Goal: Transaction & Acquisition: Subscribe to service/newsletter

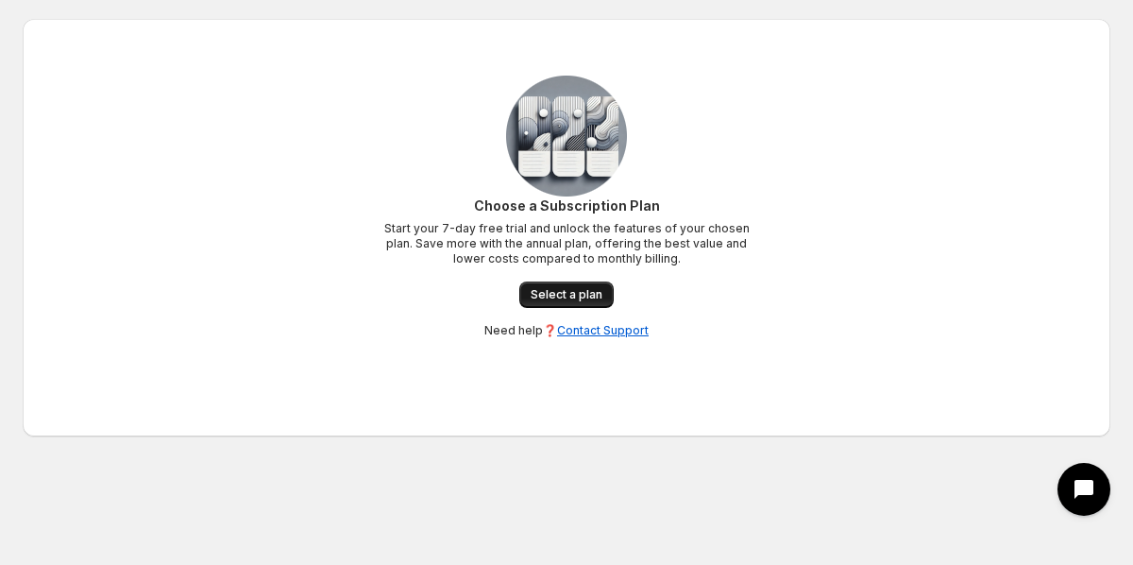
click at [583, 294] on span "Select a plan" at bounding box center [567, 294] width 72 height 15
click at [563, 286] on link "Select a plan" at bounding box center [566, 294] width 94 height 26
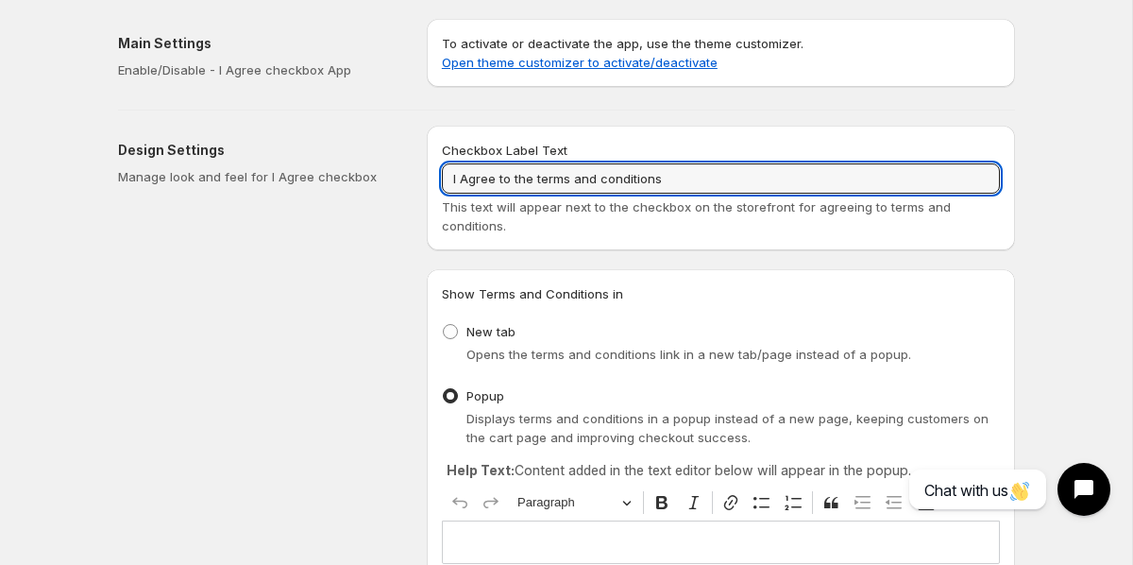
drag, startPoint x: 670, startPoint y: 175, endPoint x: 438, endPoint y: 171, distance: 232.3
click at [439, 171] on div "Checkbox Label Text I Agree to the terms and conditions This text will appear n…" at bounding box center [721, 188] width 588 height 125
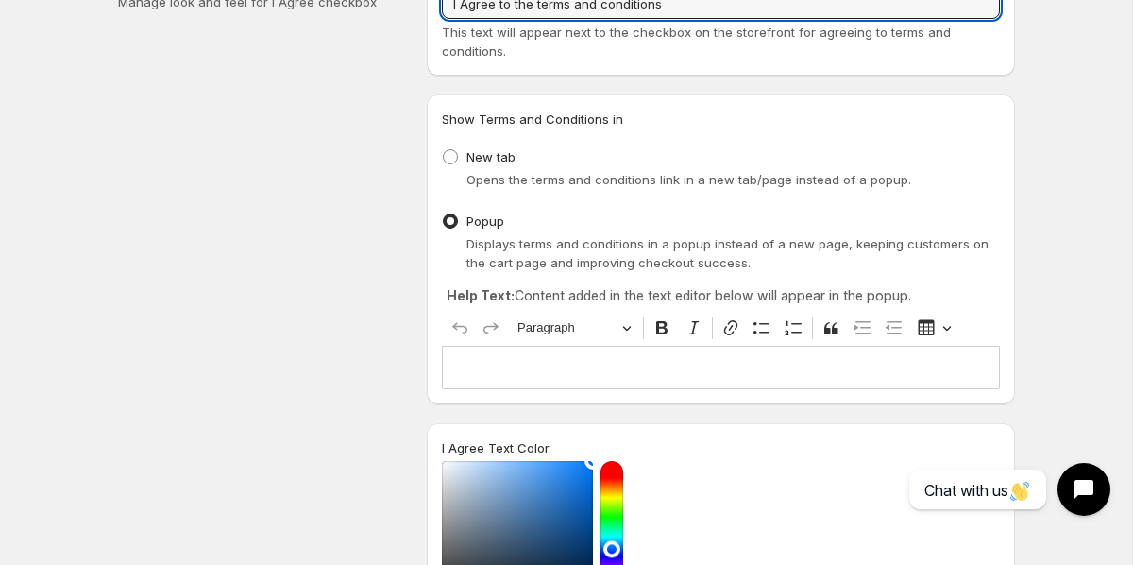
scroll to position [13, 0]
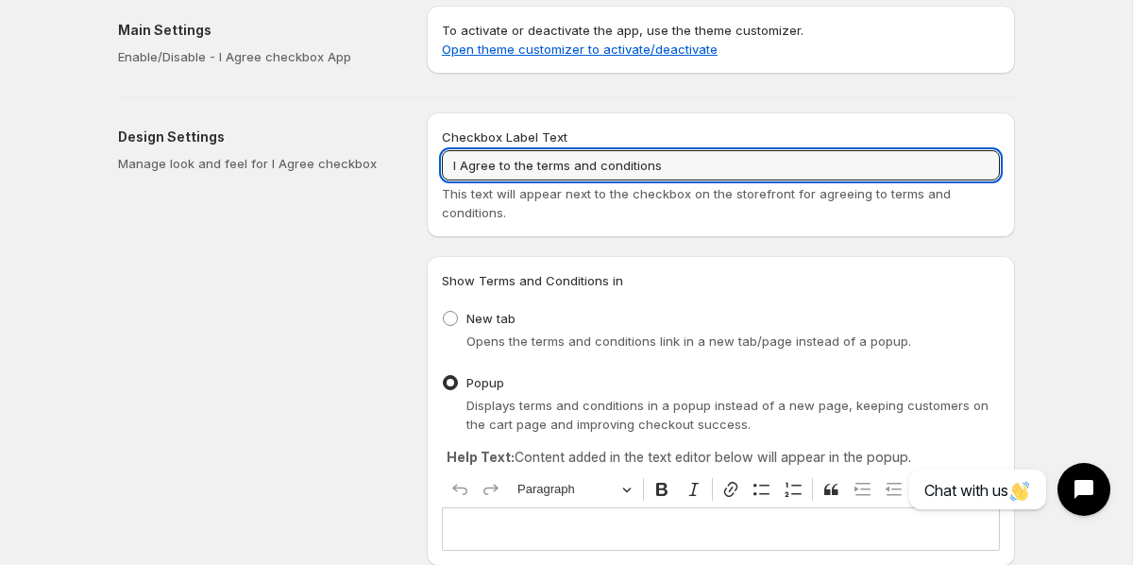
paste input "By checking this box, I acknowledge that I have reviewed the product sizing gui…"
click at [717, 158] on input "By checking this box, I acknowledge that I have reviewed the product sizing gui…" at bounding box center [721, 165] width 558 height 30
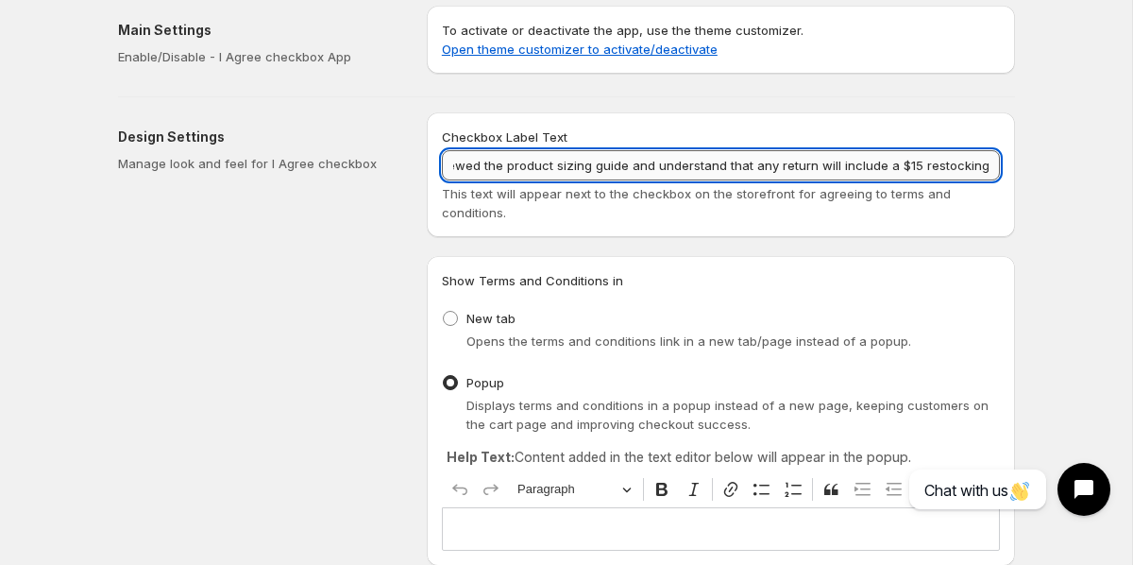
click at [717, 158] on input "By checking this box, I acknowledge that I have reviewed the product sizing gui…" at bounding box center [721, 165] width 558 height 30
type input "By checking this box, I acknowledge that I have reviewed the product sizing gui…"
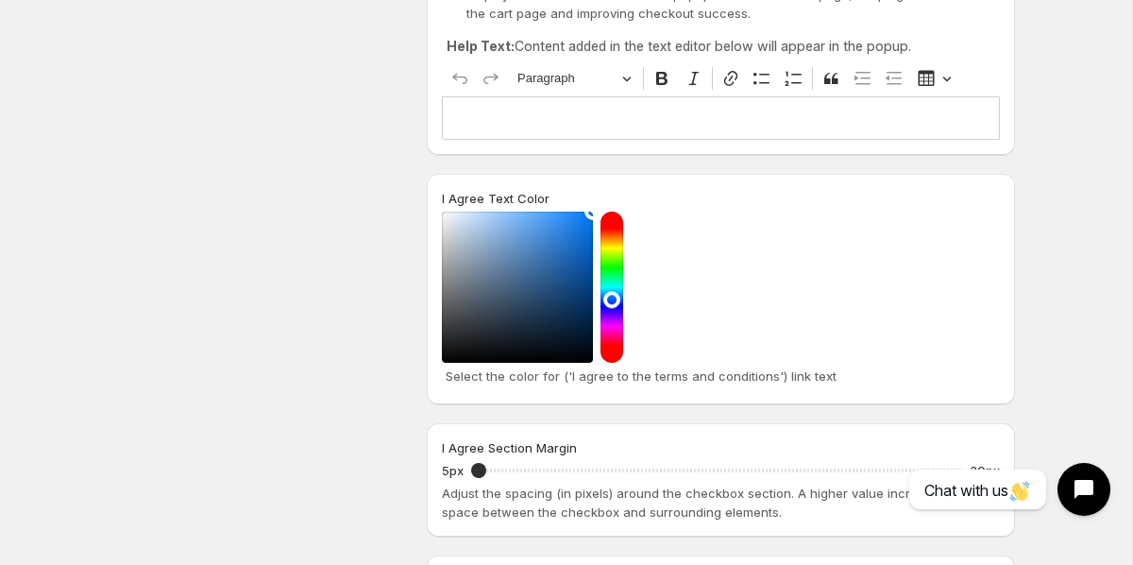
scroll to position [453, 0]
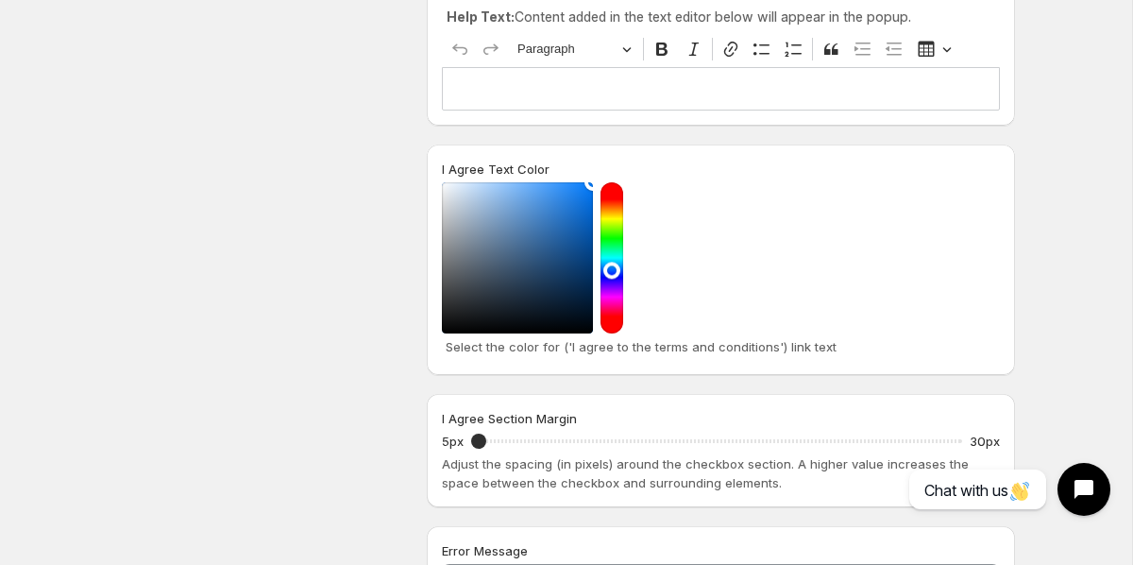
click at [613, 330] on div at bounding box center [611, 257] width 23 height 151
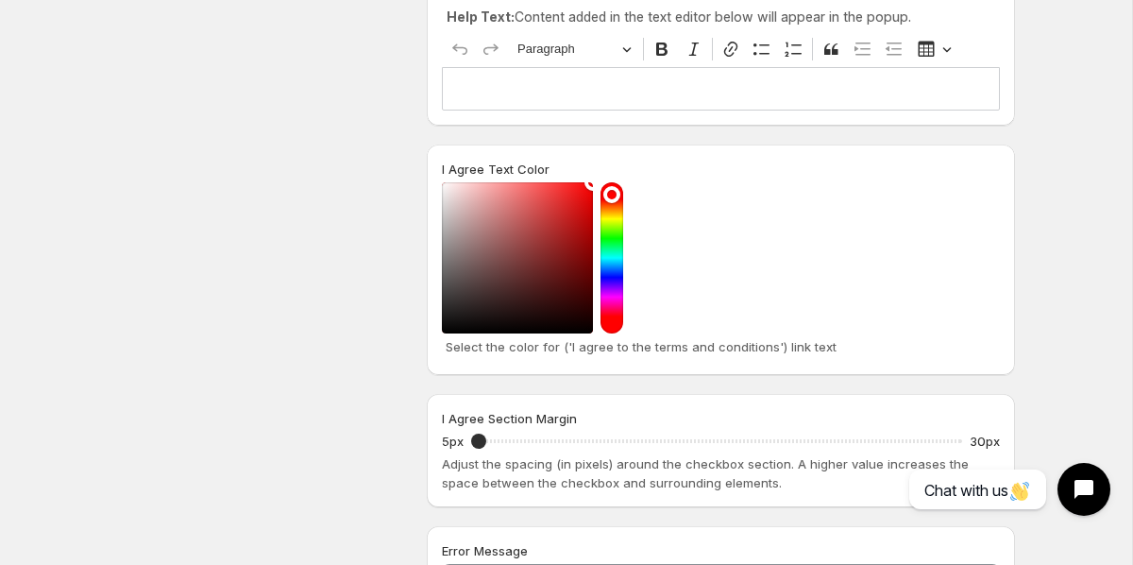
click at [613, 330] on div at bounding box center [611, 257] width 23 height 151
click at [698, 206] on div at bounding box center [721, 257] width 558 height 151
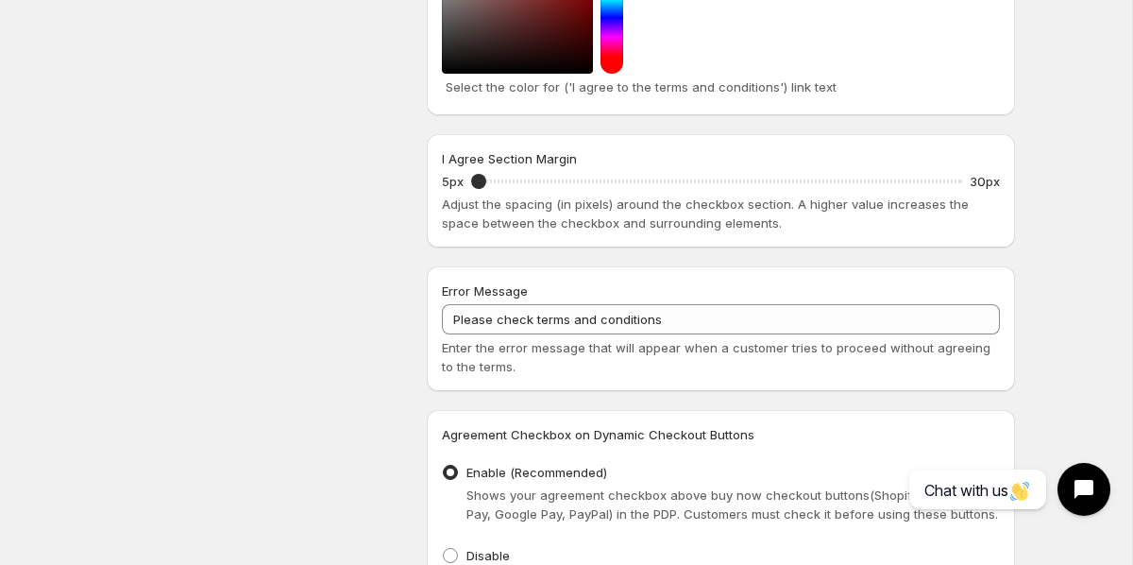
scroll to position [717, 0]
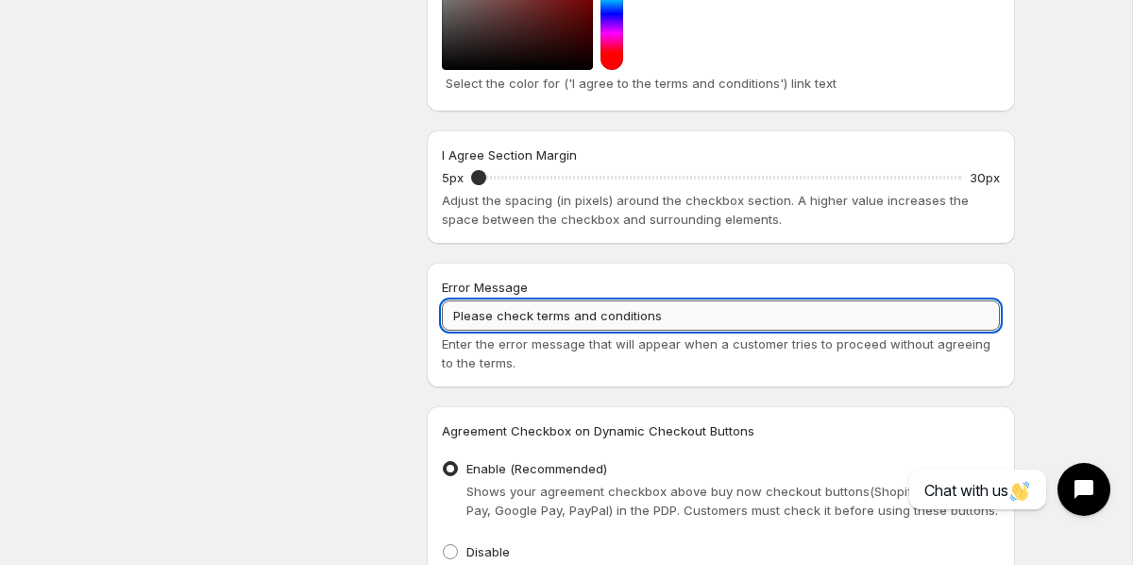
click at [624, 318] on input "Please check terms and conditions" at bounding box center [721, 315] width 558 height 30
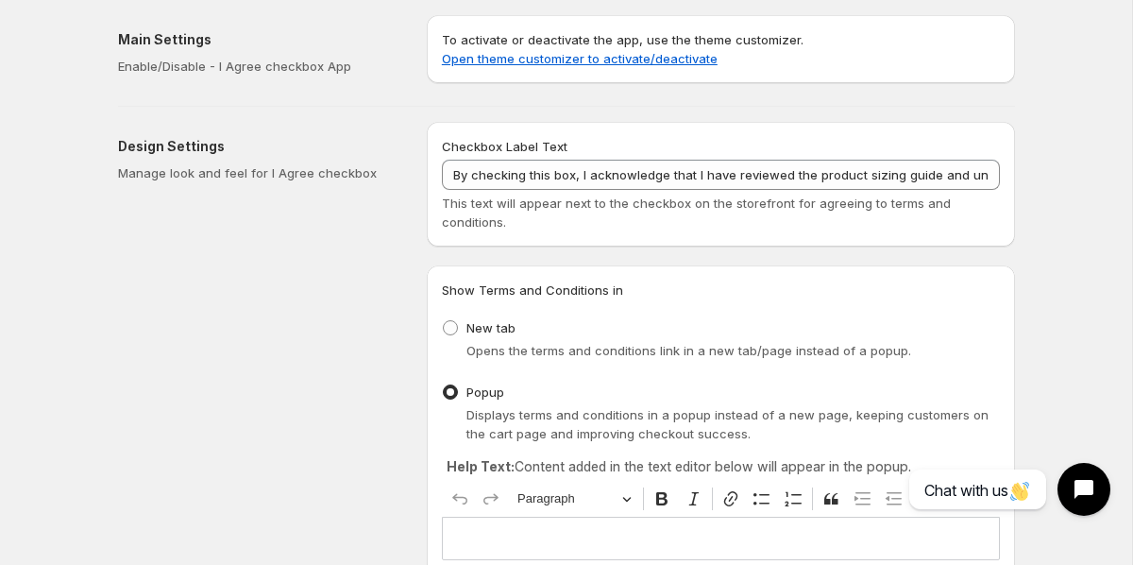
scroll to position [0, 0]
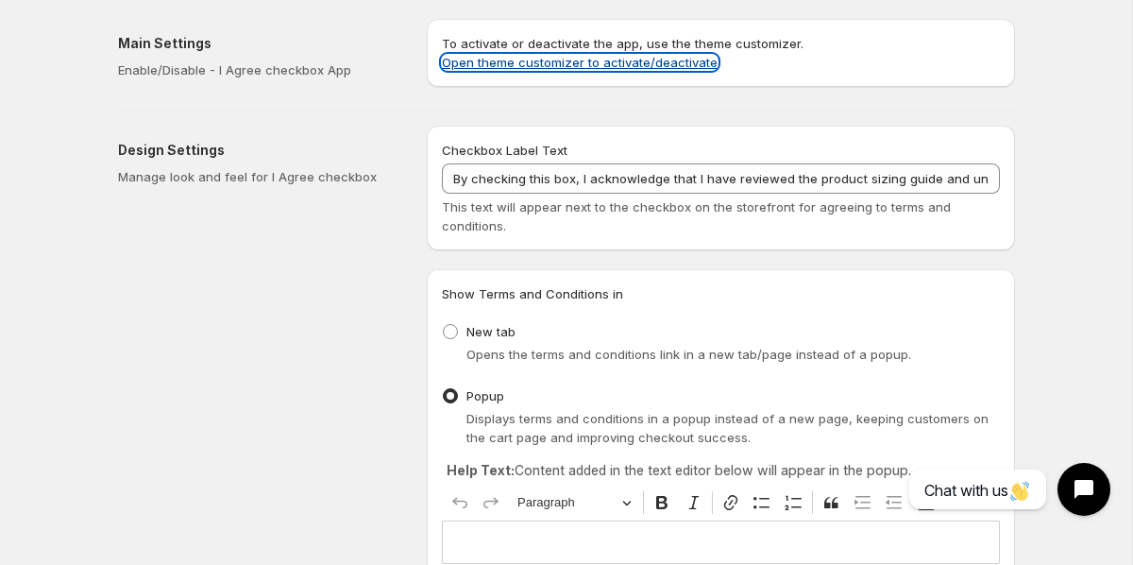
click at [524, 59] on link "Open theme customizer to activate/deactivate" at bounding box center [580, 62] width 276 height 15
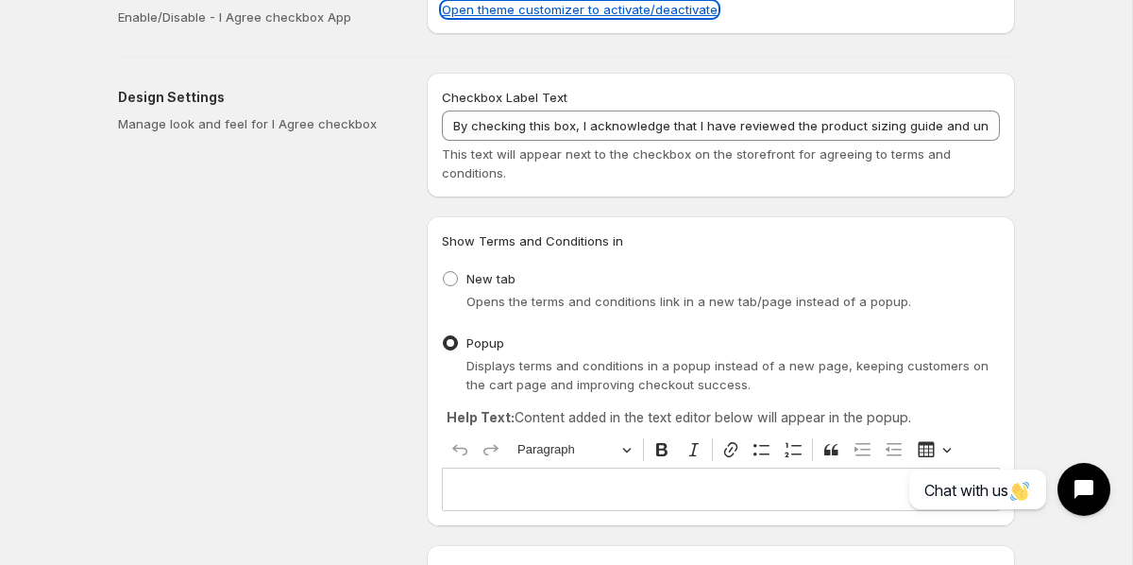
scroll to position [58, 0]
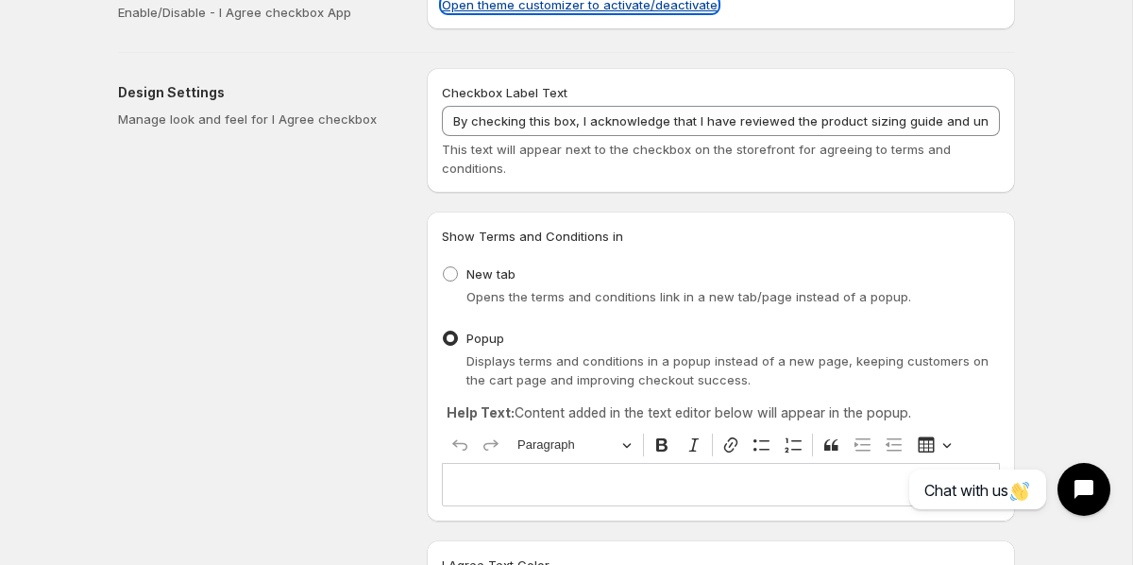
click at [630, 5] on link "Open theme customizer to activate/deactivate" at bounding box center [580, 4] width 276 height 15
